Goal: Information Seeking & Learning: Compare options

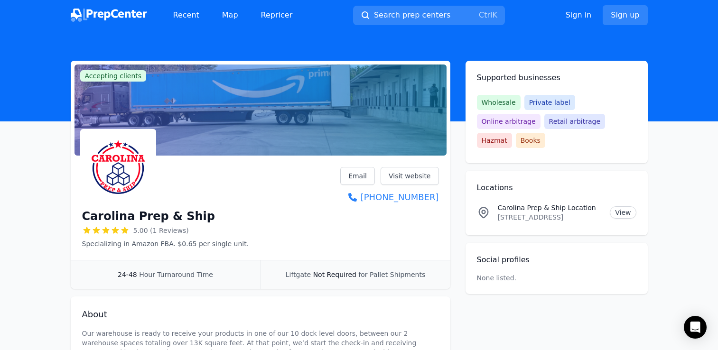
scroll to position [47, 0]
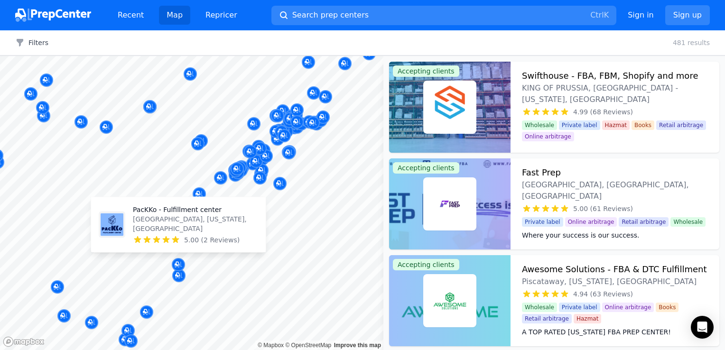
click at [172, 227] on p "[GEOGRAPHIC_DATA], [US_STATE], [GEOGRAPHIC_DATA]" at bounding box center [195, 223] width 125 height 19
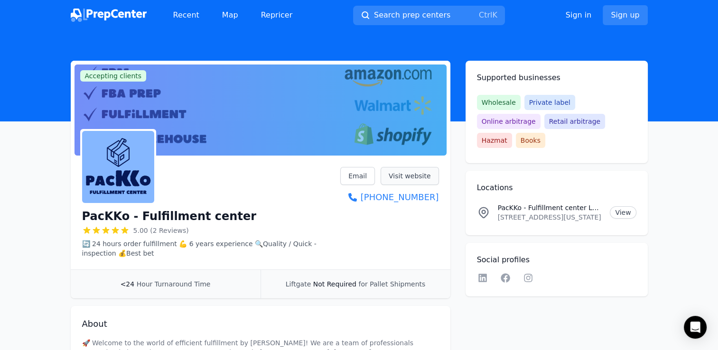
click at [409, 177] on link "Visit website" at bounding box center [409, 176] width 58 height 18
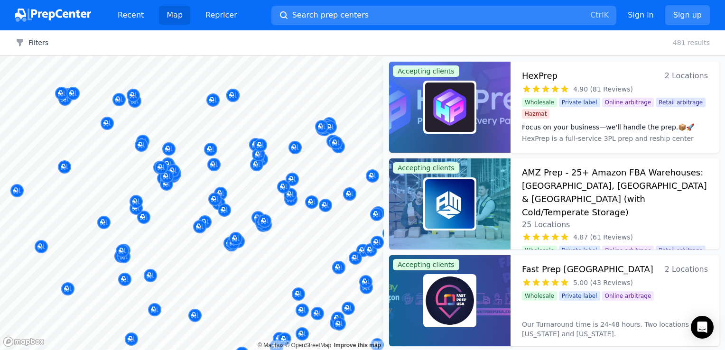
click at [339, 149] on button "Map marker" at bounding box center [335, 143] width 13 height 14
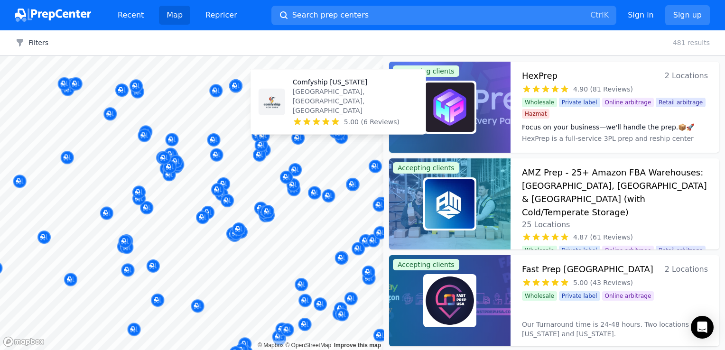
drag, startPoint x: 346, startPoint y: 124, endPoint x: 341, endPoint y: 117, distance: 7.9
click at [345, 120] on body "Recent Map Repricer Search prep centers Ctrl K Open main menu Sign in Sign up F…" at bounding box center [362, 175] width 725 height 350
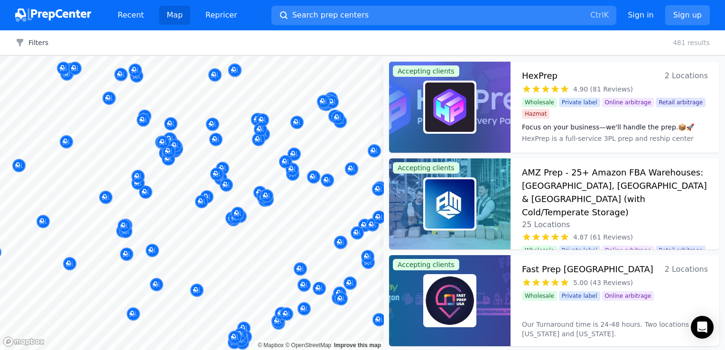
click at [339, 115] on div at bounding box center [322, 116] width 182 height 8
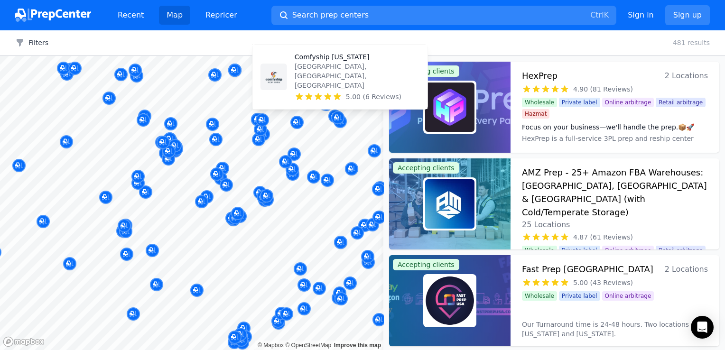
click at [347, 81] on p "[GEOGRAPHIC_DATA], [GEOGRAPHIC_DATA], [GEOGRAPHIC_DATA]" at bounding box center [357, 76] width 125 height 28
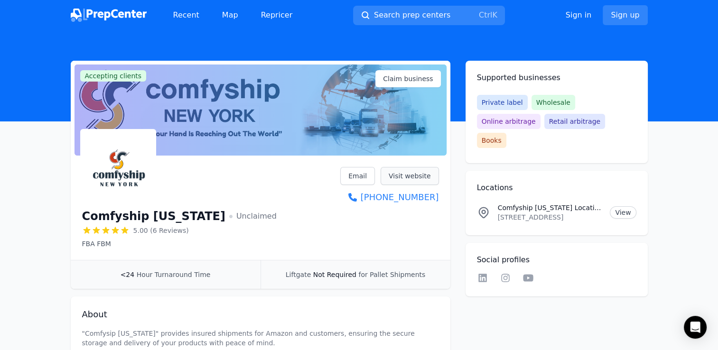
click at [402, 176] on link "Visit website" at bounding box center [409, 176] width 58 height 18
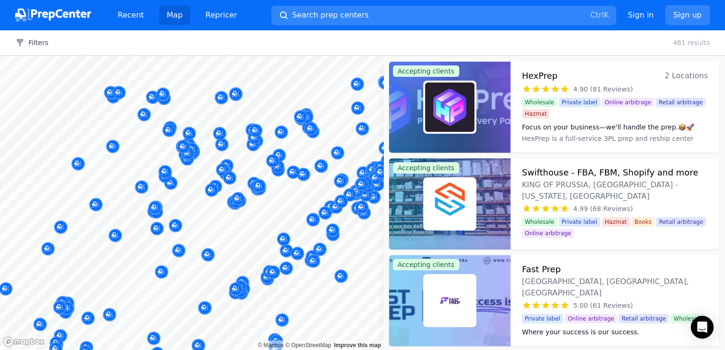
click at [233, 56] on div at bounding box center [191, 56] width 383 height 0
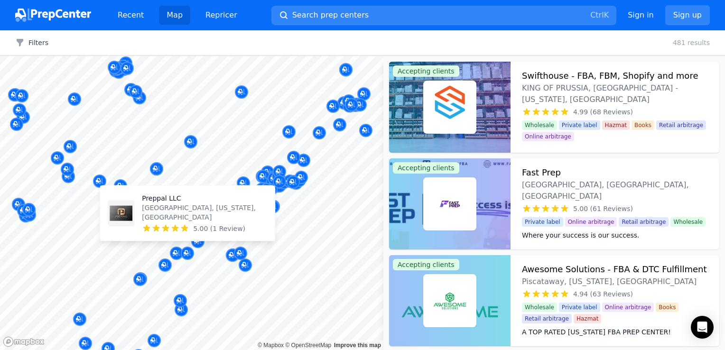
drag, startPoint x: 185, startPoint y: 249, endPoint x: 189, endPoint y: 227, distance: 22.5
click at [189, 230] on body "Recent Map Repricer Search prep centers Ctrl K Open main menu Sign in Sign up F…" at bounding box center [362, 175] width 725 height 350
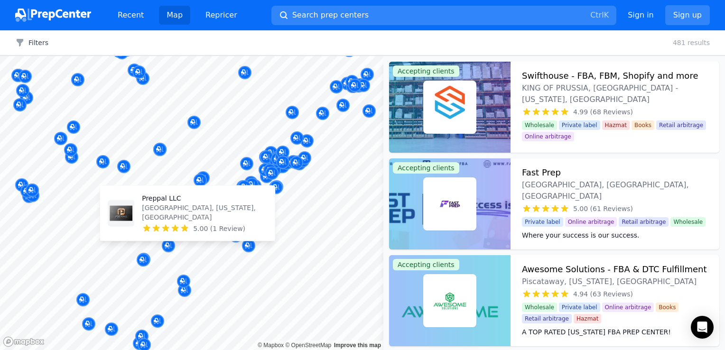
click at [189, 227] on icon at bounding box center [184, 228] width 9 height 9
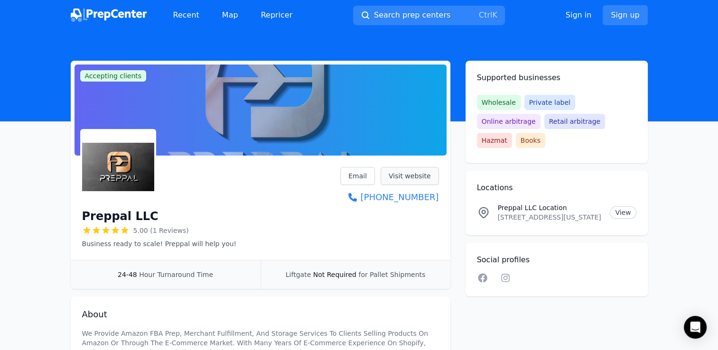
click at [398, 177] on link "Visit website" at bounding box center [409, 176] width 58 height 18
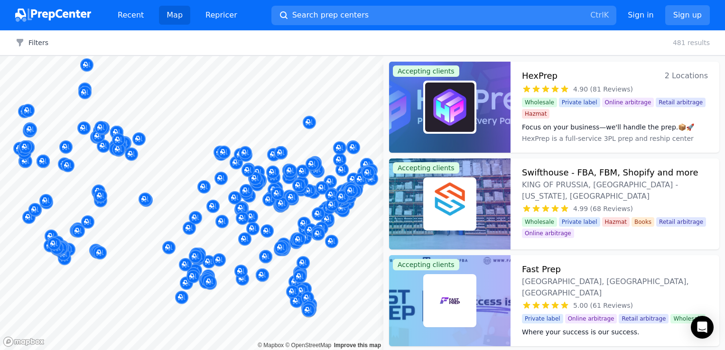
drag, startPoint x: 194, startPoint y: 173, endPoint x: 177, endPoint y: 174, distance: 16.2
click at [156, 171] on body "Recent Map Repricer Search prep centers Ctrl K Open main menu Sign in Sign up F…" at bounding box center [362, 175] width 725 height 350
click at [185, 164] on div at bounding box center [221, 168] width 182 height 8
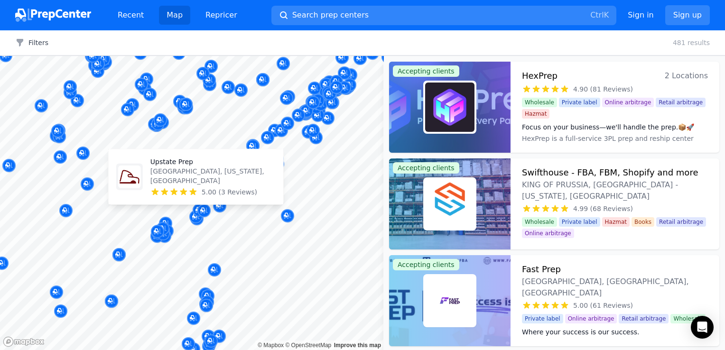
click at [257, 185] on div "Upstate [GEOGRAPHIC_DATA], [US_STATE], [GEOGRAPHIC_DATA] 5.00 (3 Reviews)" at bounding box center [195, 176] width 167 height 47
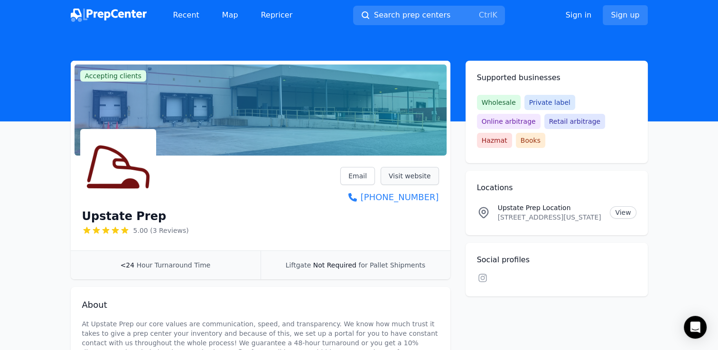
click at [400, 177] on link "Visit website" at bounding box center [409, 176] width 58 height 18
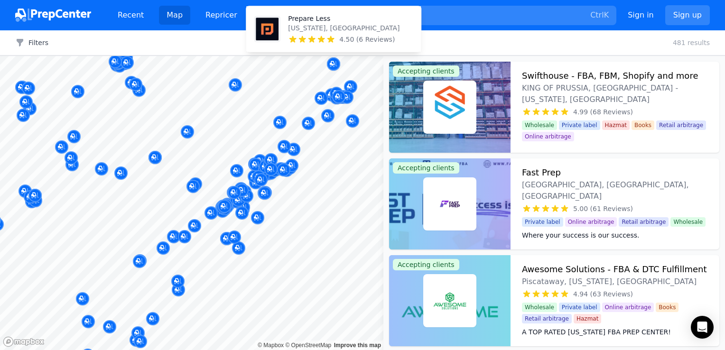
click at [331, 47] on div "Prepare Less [US_STATE], [GEOGRAPHIC_DATA] 4.50 (6 Reviews)" at bounding box center [333, 29] width 167 height 38
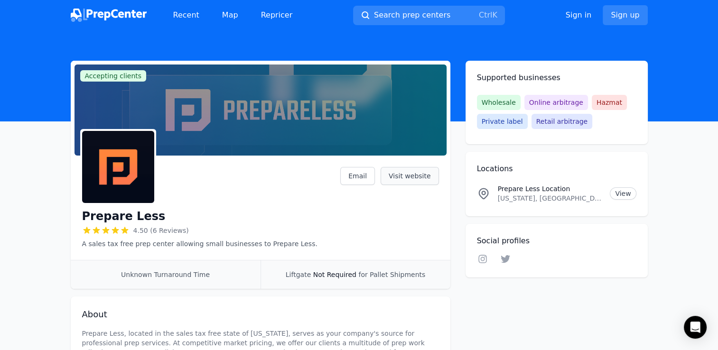
click at [407, 175] on link "Visit website" at bounding box center [409, 176] width 58 height 18
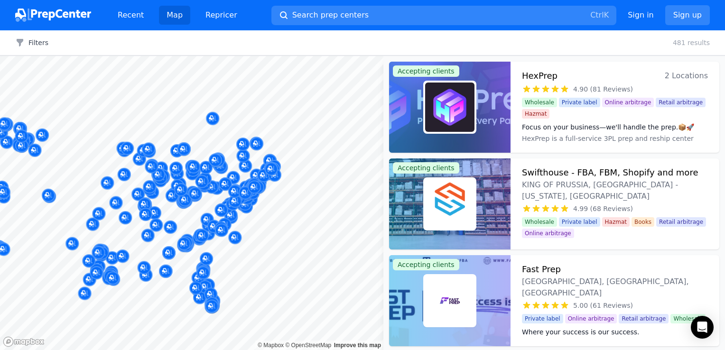
click at [185, 210] on body "Recent Map Repricer Search prep centers Ctrl K Open main menu Sign in Sign up F…" at bounding box center [362, 175] width 725 height 350
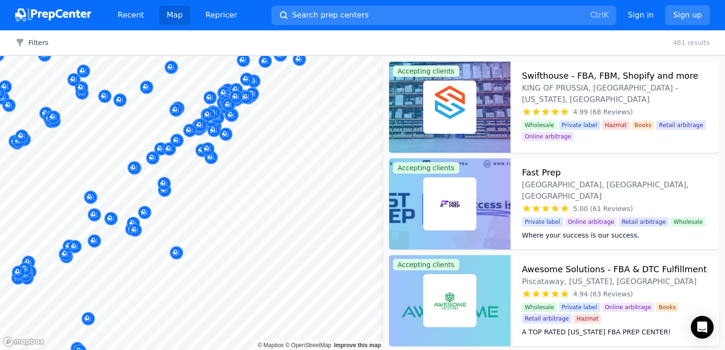
click at [263, 254] on body "Recent Map Repricer Search prep centers Ctrl K Open main menu Sign in Sign up F…" at bounding box center [362, 175] width 725 height 350
drag, startPoint x: 264, startPoint y: 185, endPoint x: 258, endPoint y: 184, distance: 6.2
click at [258, 184] on body "Recent Map Repricer Search prep centers Ctrl K Open main menu Sign in Sign up F…" at bounding box center [362, 175] width 725 height 350
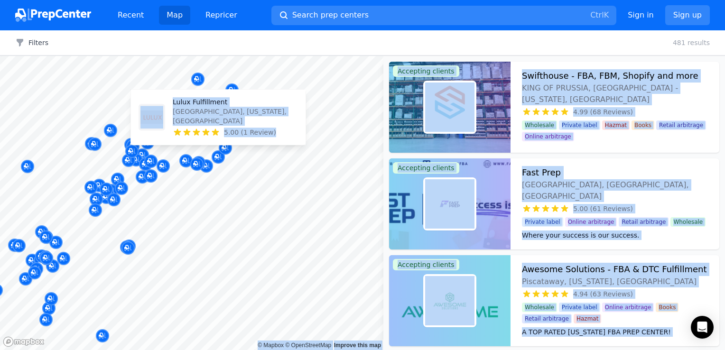
click at [245, 107] on p "Lulux Fulfillment" at bounding box center [235, 101] width 125 height 9
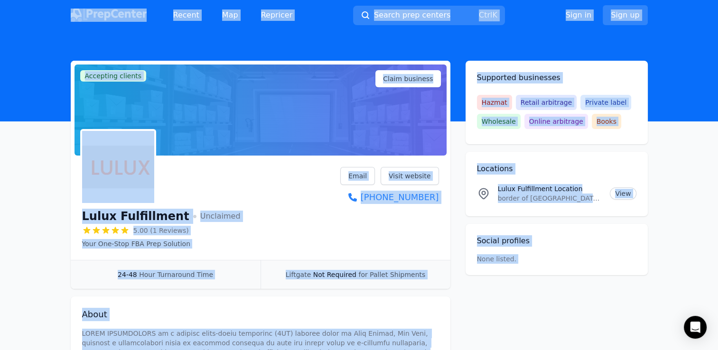
click at [316, 231] on div "Lulux Fulfillment Unclaimed 5.00 (1 Reviews) Your One-Stop FBA Prep Solution Em…" at bounding box center [260, 208] width 357 height 82
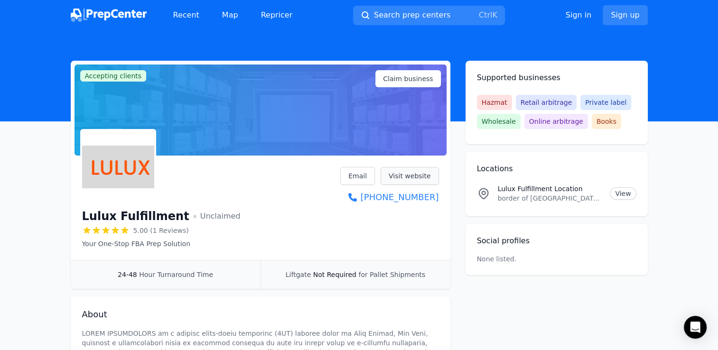
click at [402, 176] on link "Visit website" at bounding box center [409, 176] width 58 height 18
click at [411, 176] on link "Visit website" at bounding box center [409, 176] width 58 height 18
